Goal: Task Accomplishment & Management: Complete application form

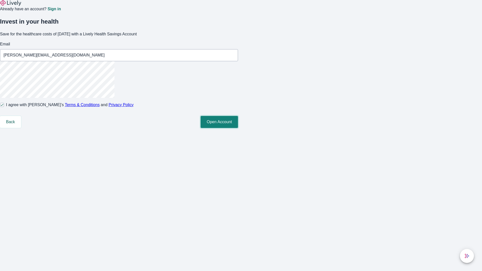
click at [238, 128] on button "Open Account" at bounding box center [218, 122] width 37 height 12
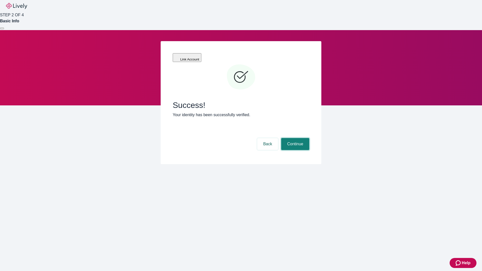
click at [294, 138] on button "Continue" at bounding box center [295, 144] width 28 height 12
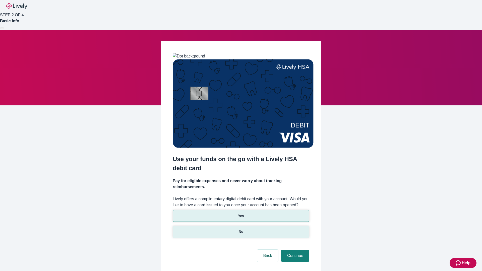
click at [241, 229] on p "No" at bounding box center [241, 231] width 5 height 5
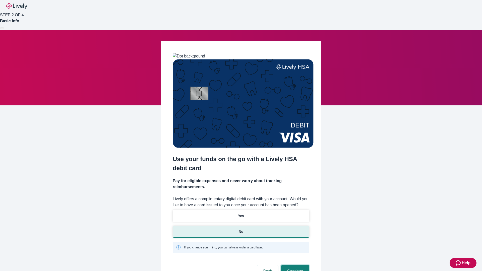
click at [294, 265] on button "Continue" at bounding box center [295, 271] width 28 height 12
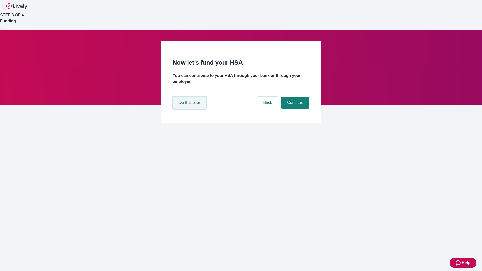
click at [190, 109] on button "Do this later" at bounding box center [189, 103] width 33 height 12
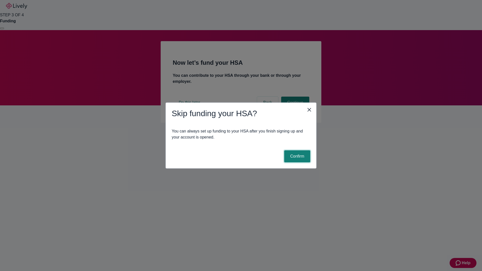
click at [296, 156] on button "Confirm" at bounding box center [297, 156] width 26 height 12
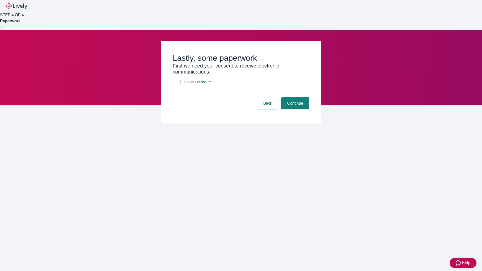
click at [179, 84] on input "E-Sign Disclosure" at bounding box center [179, 82] width 4 height 4
checkbox input "true"
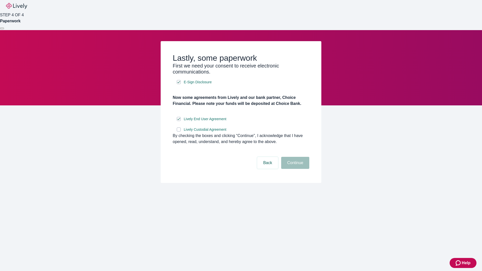
click at [179, 131] on input "Lively Custodial Agreement" at bounding box center [179, 129] width 4 height 4
checkbox input "true"
click at [294, 169] on button "Continue" at bounding box center [295, 163] width 28 height 12
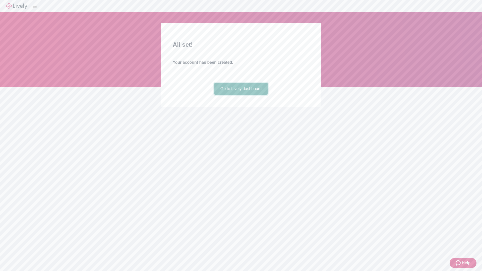
click at [241, 95] on link "Go to Lively dashboard" at bounding box center [240, 89] width 53 height 12
